Goal: Task Accomplishment & Management: Complete application form

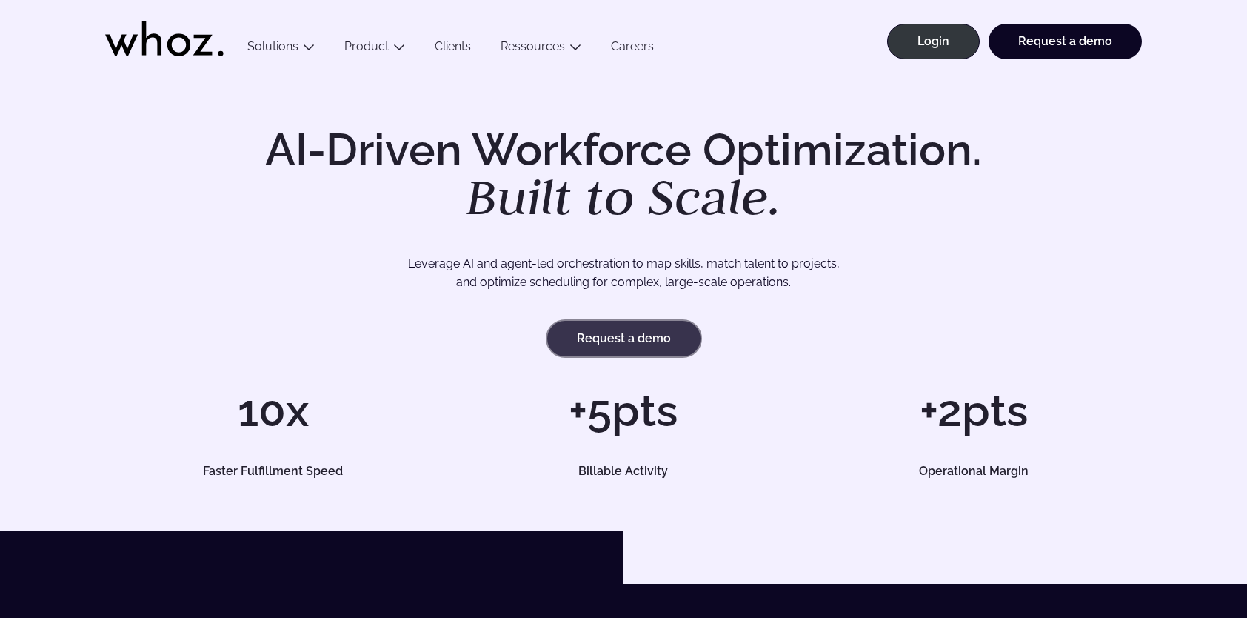
click at [619, 341] on link "Request a demo" at bounding box center [623, 339] width 153 height 36
click at [954, 30] on link "Login" at bounding box center [933, 42] width 93 height 36
